Goal: Task Accomplishment & Management: Complete application form

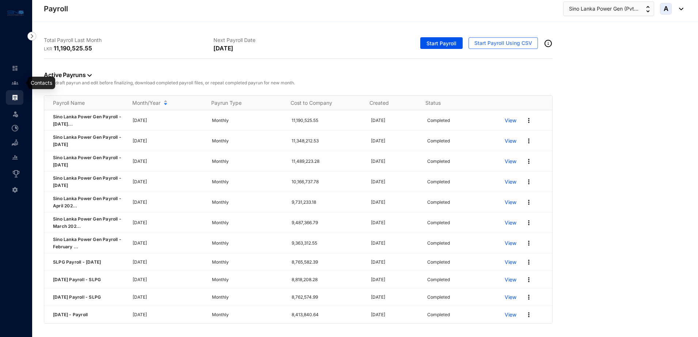
click at [18, 81] on img at bounding box center [15, 83] width 7 height 7
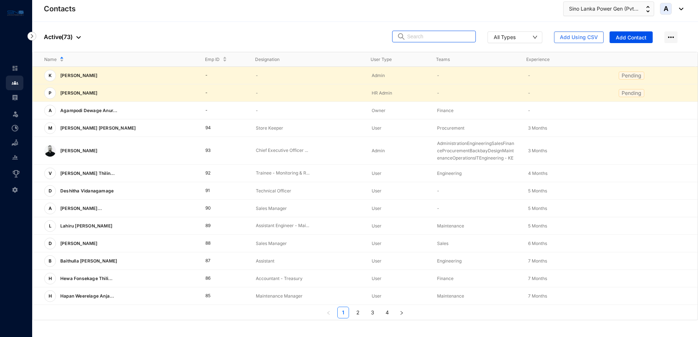
click at [463, 39] on input "text" at bounding box center [439, 36] width 64 height 11
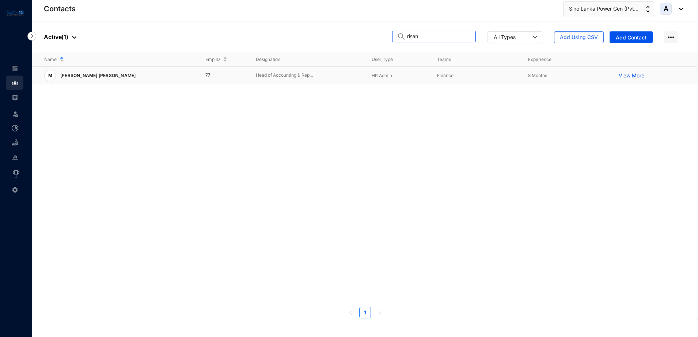
type input "risan"
click at [112, 78] on p "[PERSON_NAME] [PERSON_NAME]" at bounding box center [97, 76] width 83 height 12
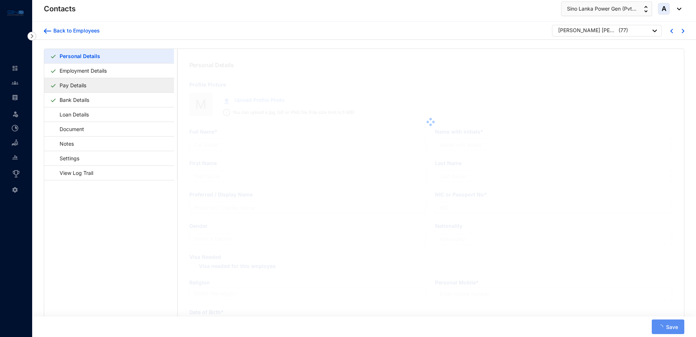
type input "[PERSON_NAME] [PERSON_NAME]"
type input "M P M Risan"
type input "[PERSON_NAME]"
type input "Risan"
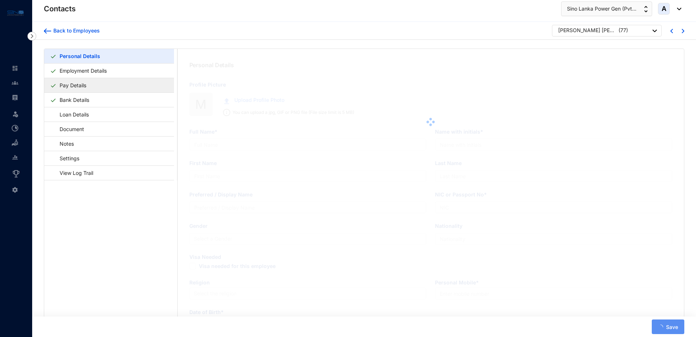
type input "198636202336"
type input "0777902236"
type input "[STREET_ADDRESS][PERSON_NAME]."
checkbox input "true"
type input "NAFHA"
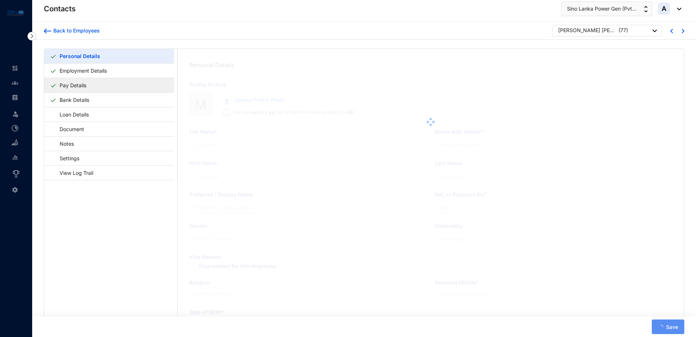
type input "0772712353"
type input "[DATE]"
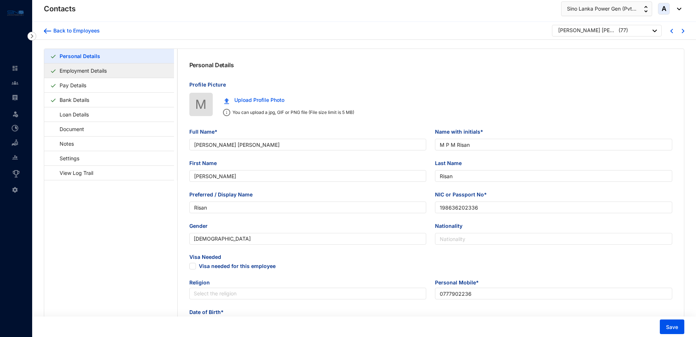
click at [69, 73] on link "Employment Details" at bounding box center [83, 70] width 53 height 15
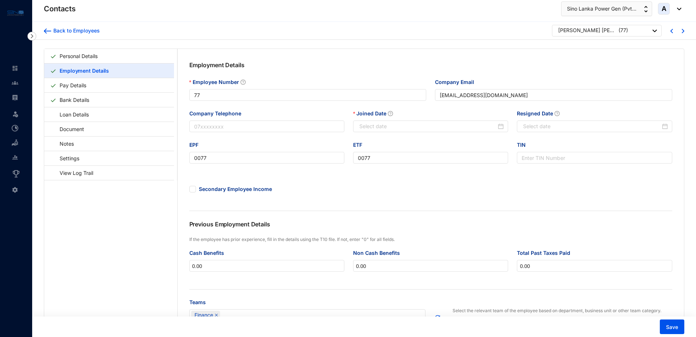
type input "[DATE]"
click at [17, 94] on img at bounding box center [15, 97] width 7 height 7
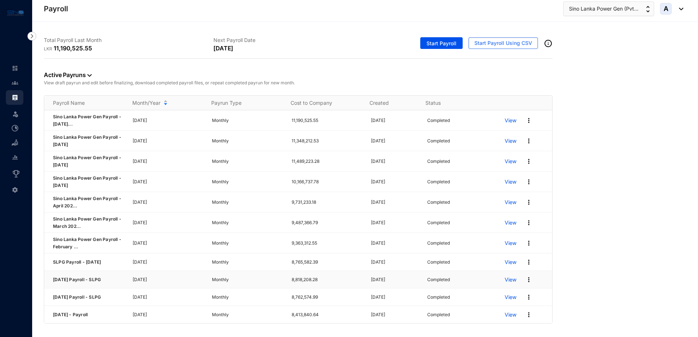
click at [505, 280] on p "View" at bounding box center [511, 279] width 12 height 7
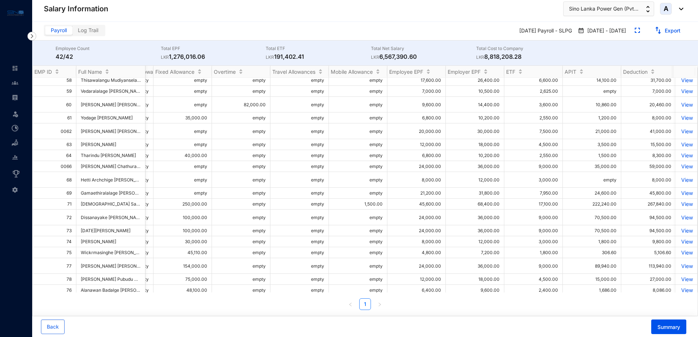
click at [60, 33] on span "Payroll" at bounding box center [59, 30] width 16 height 6
click at [45, 32] on input "Payroll" at bounding box center [45, 32] width 0 height 0
click at [60, 33] on span "Payroll" at bounding box center [59, 30] width 16 height 6
click at [45, 32] on input "Payroll" at bounding box center [45, 32] width 0 height 0
click at [16, 97] on img at bounding box center [15, 97] width 7 height 7
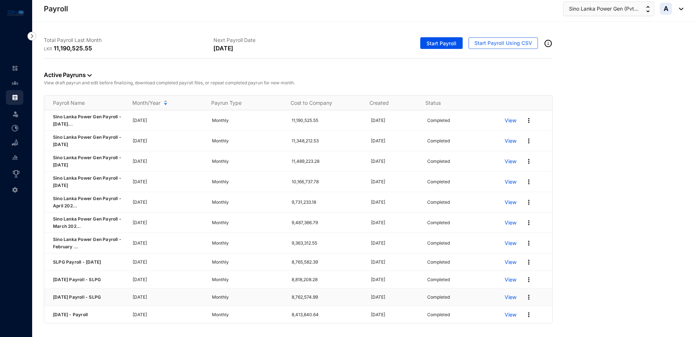
click at [505, 297] on p "View" at bounding box center [511, 297] width 12 height 7
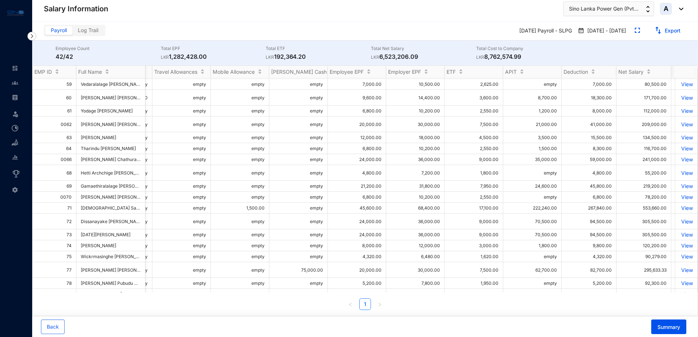
scroll to position [0, 427]
click at [18, 96] on img at bounding box center [15, 97] width 7 height 7
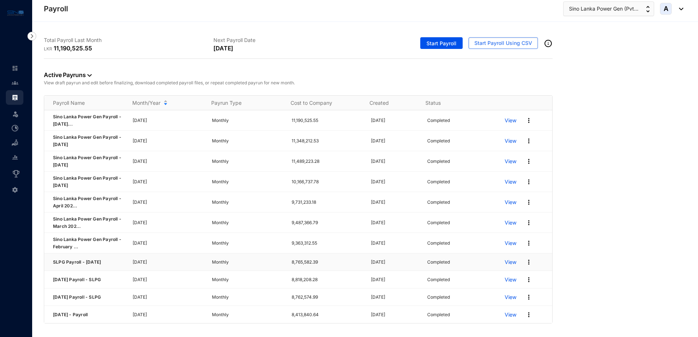
click at [505, 262] on p "View" at bounding box center [511, 262] width 12 height 7
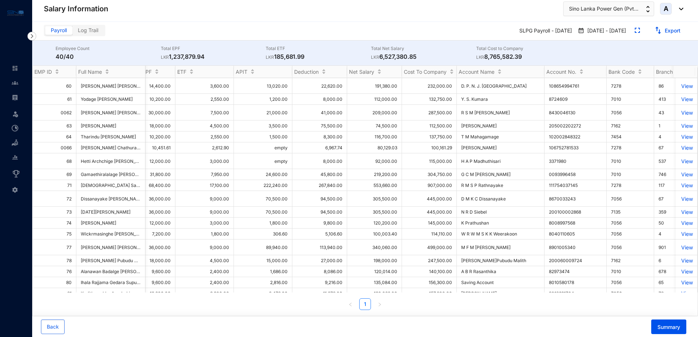
scroll to position [0, 682]
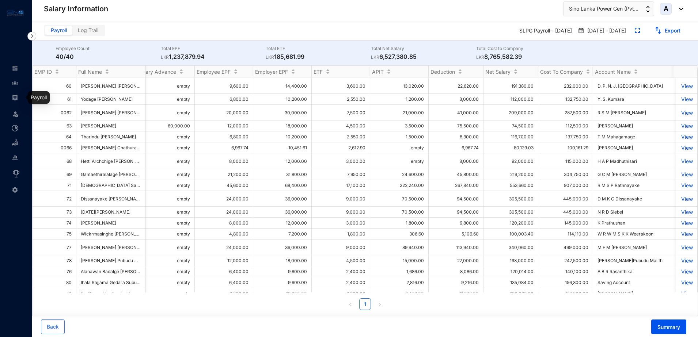
click at [17, 97] on img at bounding box center [15, 97] width 7 height 7
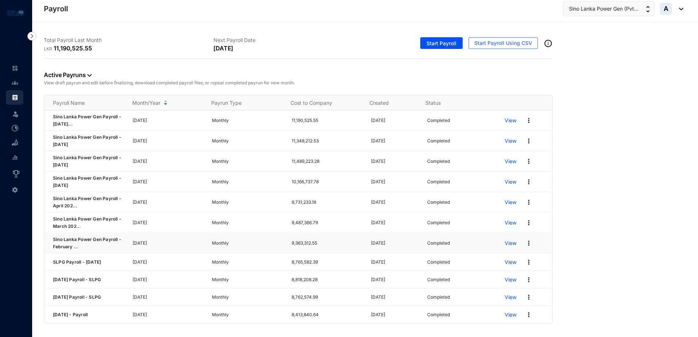
click at [505, 242] on p "View" at bounding box center [511, 243] width 12 height 7
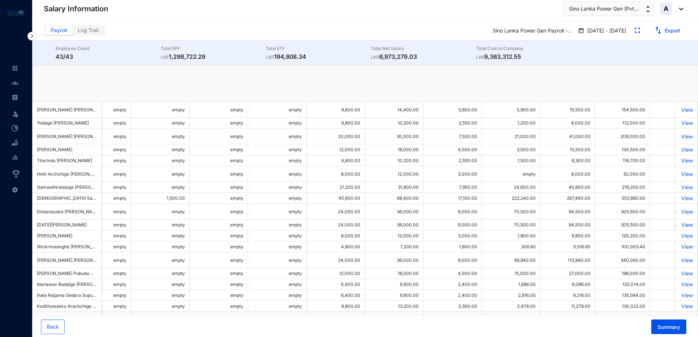
scroll to position [0, 507]
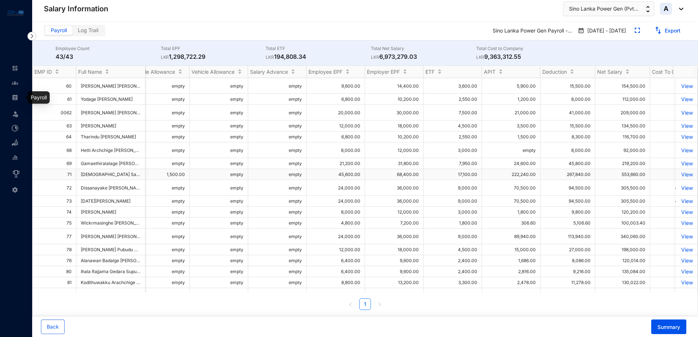
click at [14, 99] on img at bounding box center [15, 97] width 7 height 7
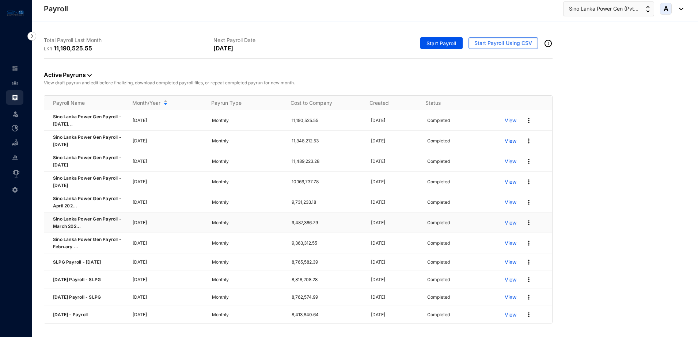
click at [507, 223] on p "View" at bounding box center [511, 222] width 12 height 7
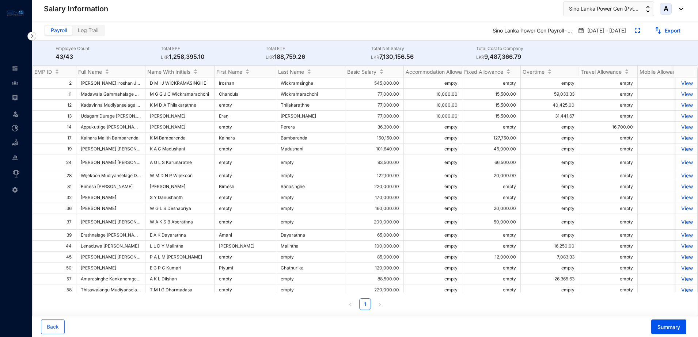
scroll to position [228, 0]
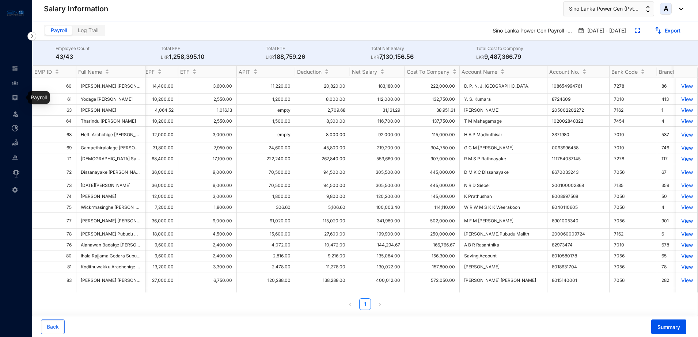
click at [15, 98] on img at bounding box center [15, 97] width 7 height 7
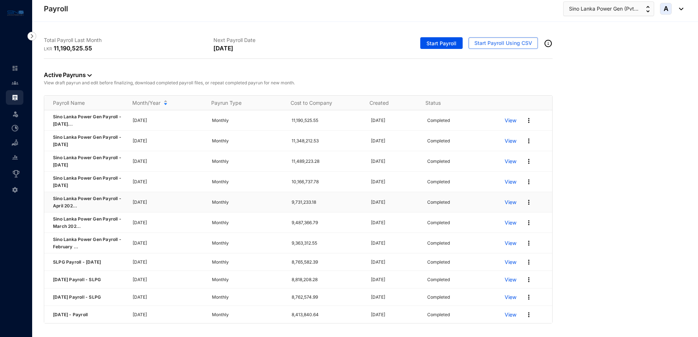
click at [505, 202] on p "View" at bounding box center [511, 202] width 12 height 7
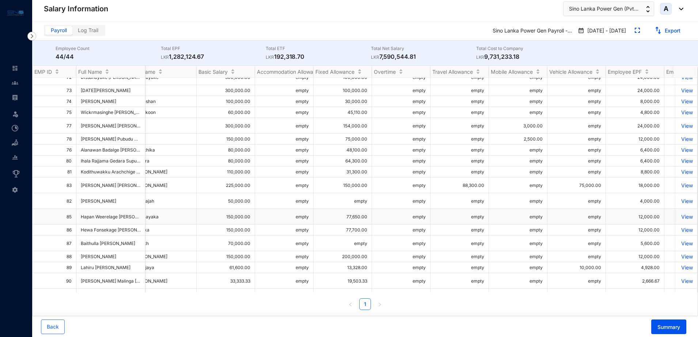
scroll to position [0, 149]
click at [16, 94] on img at bounding box center [15, 97] width 7 height 7
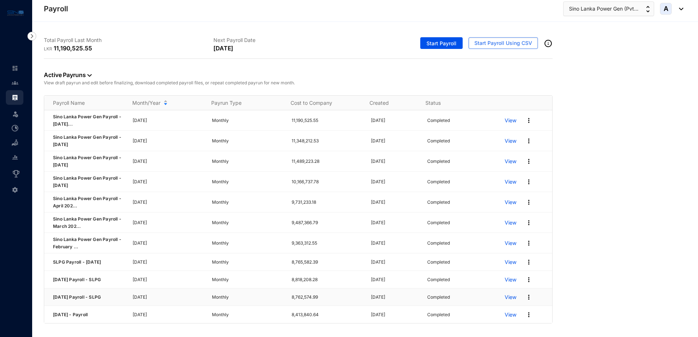
click at [505, 299] on p "View" at bounding box center [511, 297] width 12 height 7
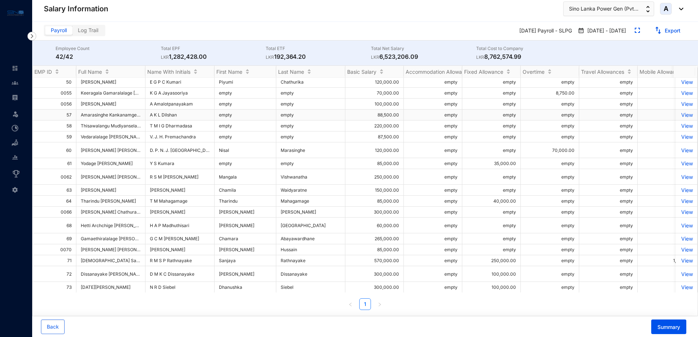
scroll to position [274, 0]
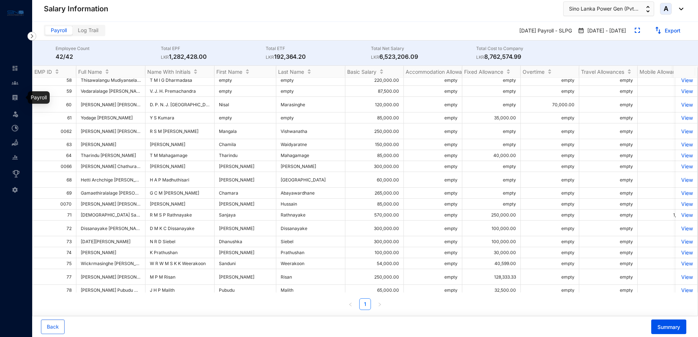
click at [16, 95] on img at bounding box center [15, 97] width 7 height 7
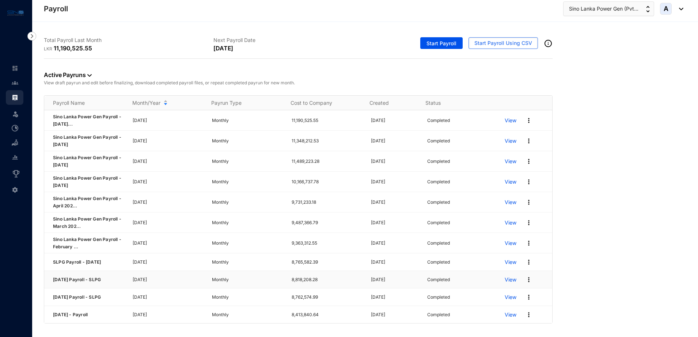
click at [507, 282] on p "View" at bounding box center [511, 279] width 12 height 7
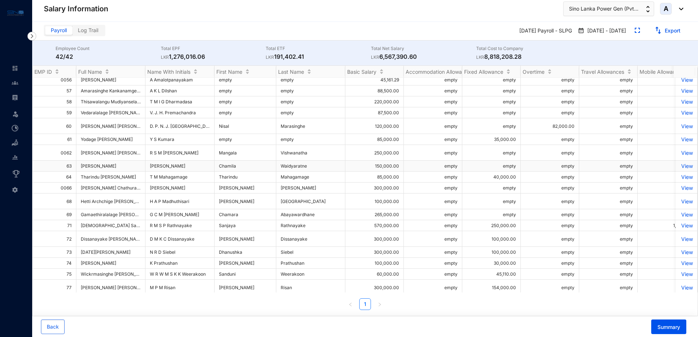
scroll to position [274, 0]
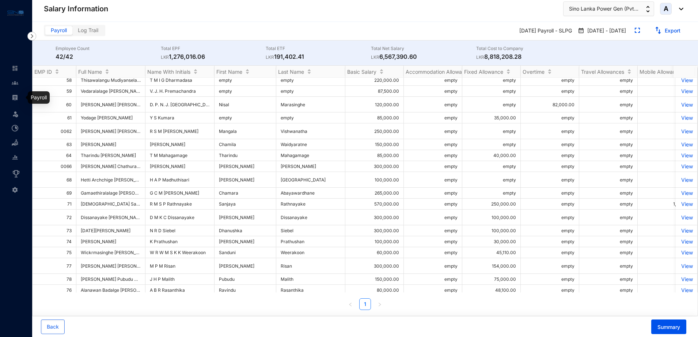
click at [14, 95] on img at bounding box center [15, 97] width 7 height 7
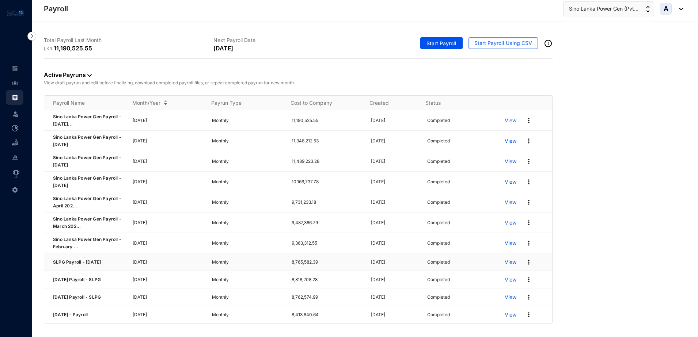
click at [508, 261] on p "View" at bounding box center [511, 262] width 12 height 7
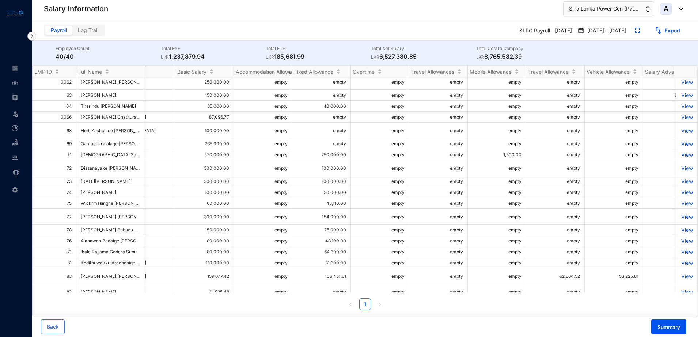
scroll to position [0, 131]
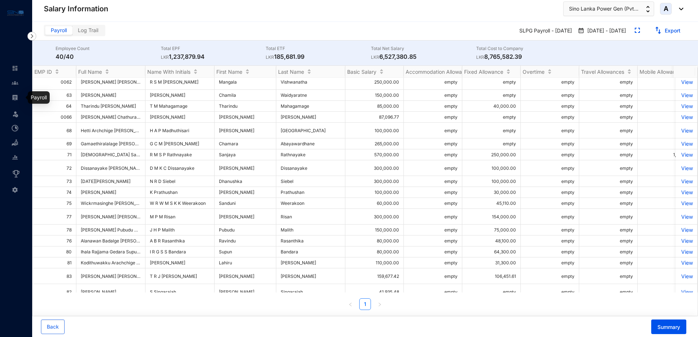
click at [13, 95] on img at bounding box center [15, 97] width 7 height 7
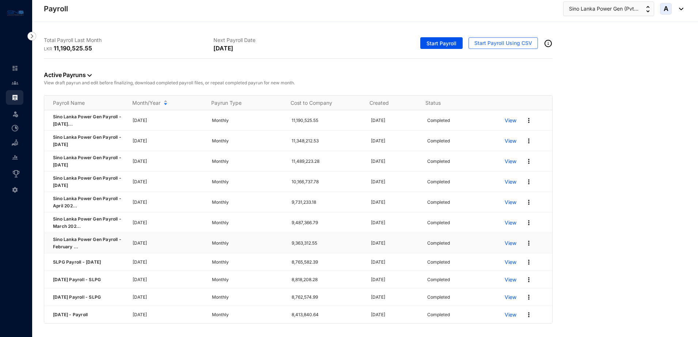
click at [505, 241] on p "View" at bounding box center [511, 243] width 12 height 7
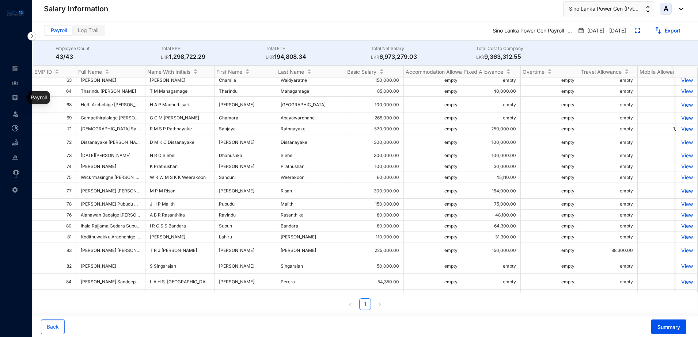
click at [18, 95] on img at bounding box center [15, 97] width 7 height 7
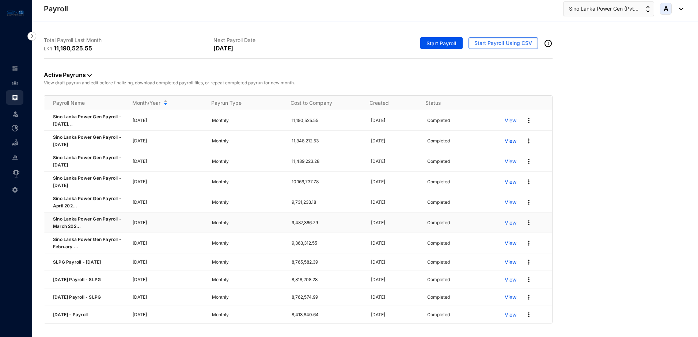
click at [507, 222] on p "View" at bounding box center [511, 222] width 12 height 7
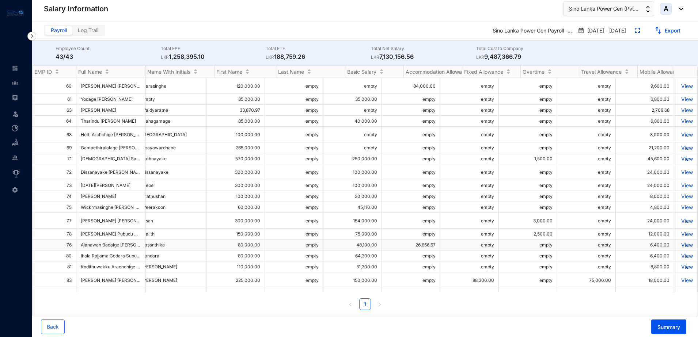
scroll to position [0, 139]
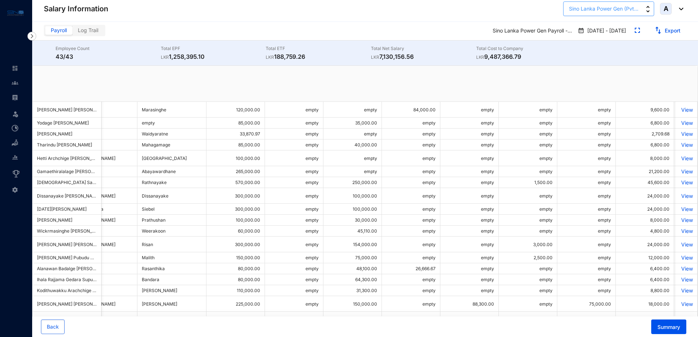
click at [599, 8] on span "Sino Lanka Power Gen (Pvt..." at bounding box center [603, 9] width 69 height 8
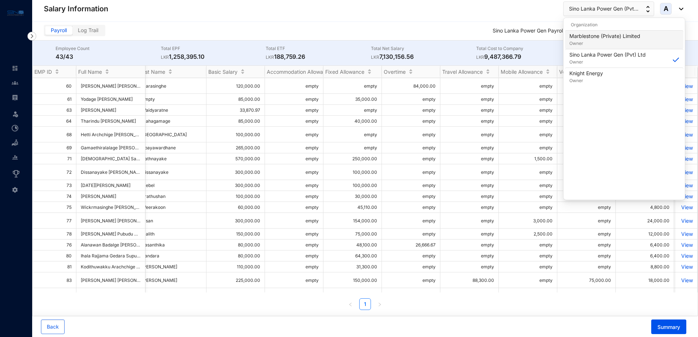
click at [597, 40] on p "Owner" at bounding box center [605, 43] width 71 height 7
